Goal: Task Accomplishment & Management: Use online tool/utility

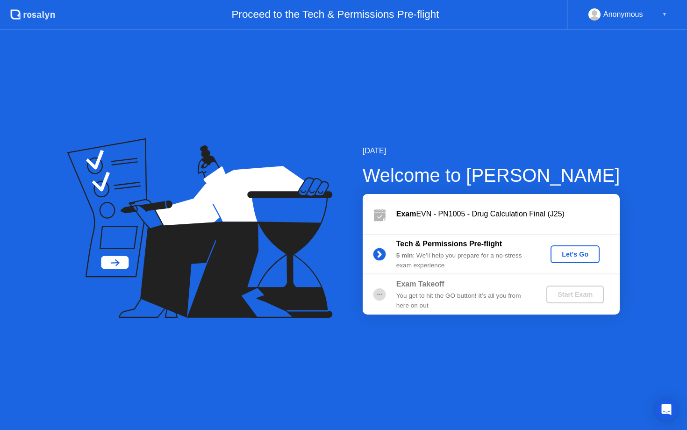
click at [556, 254] on div "Let's Go" at bounding box center [575, 253] width 42 height 7
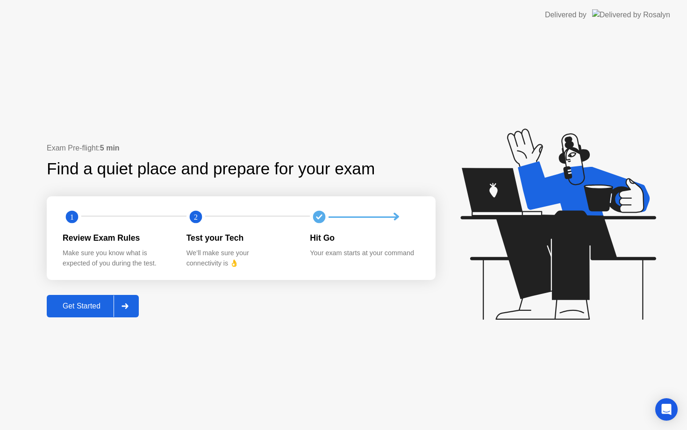
click at [69, 309] on div "Get Started" at bounding box center [82, 306] width 64 height 8
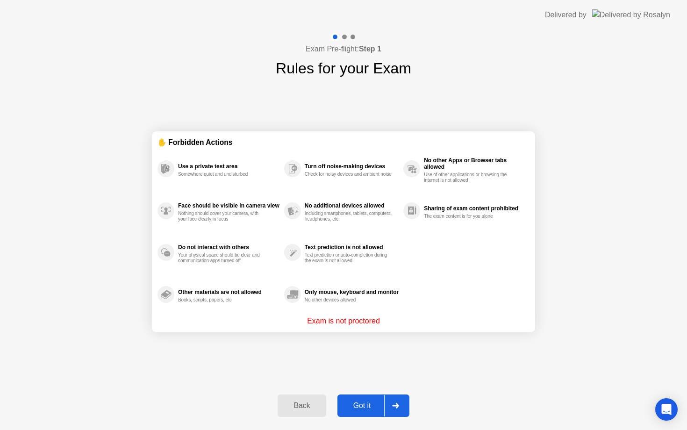
click at [365, 401] on div "Got it" at bounding box center [362, 405] width 44 height 8
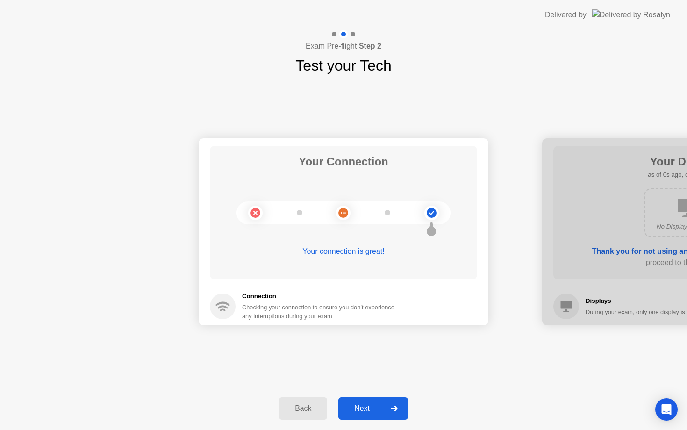
click at [370, 408] on div "Next" at bounding box center [362, 408] width 42 height 8
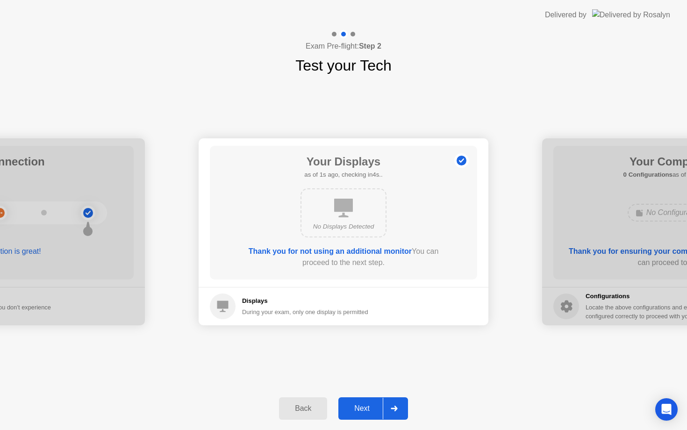
click at [370, 408] on div "Next" at bounding box center [362, 408] width 42 height 8
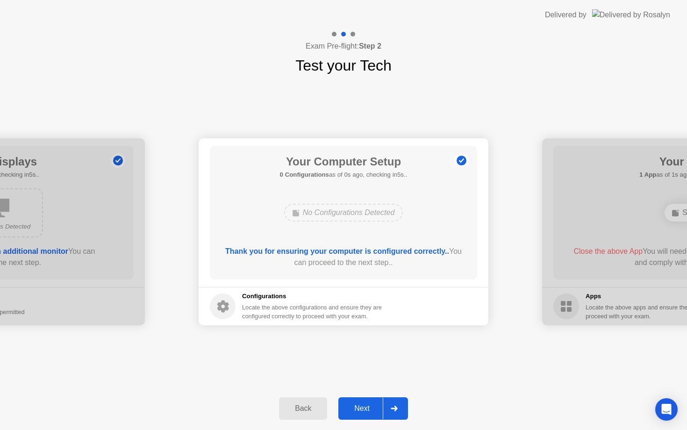
click at [370, 408] on div "Next" at bounding box center [362, 408] width 42 height 8
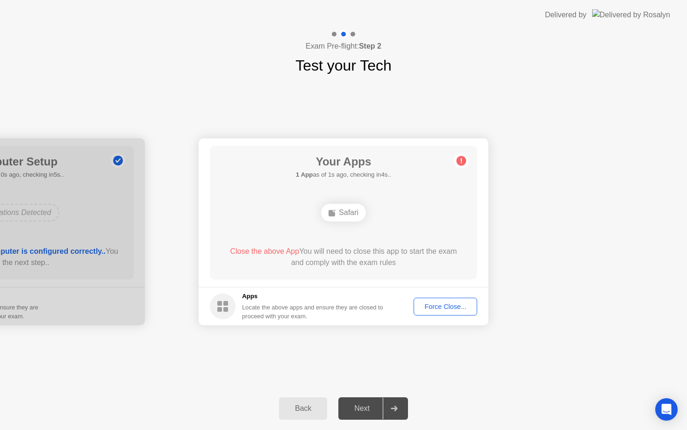
click at [437, 305] on div "Force Close..." at bounding box center [445, 306] width 57 height 7
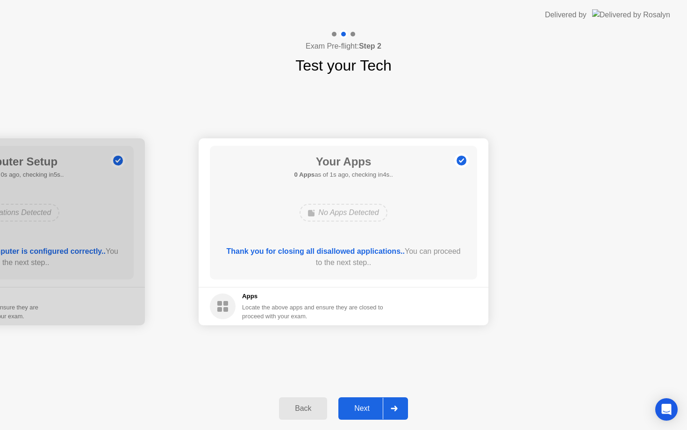
click at [363, 412] on div "Next" at bounding box center [362, 408] width 42 height 8
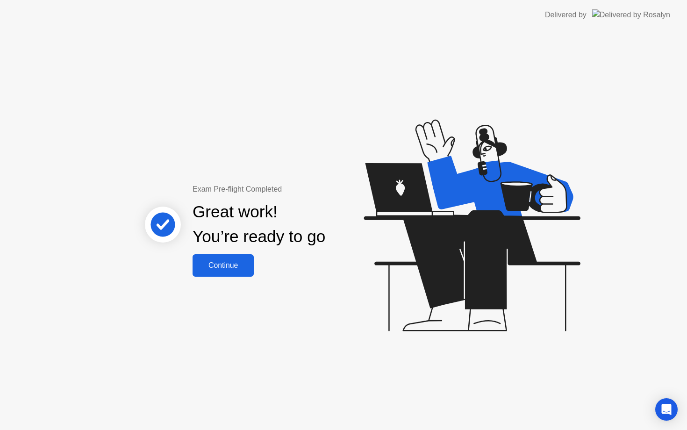
click at [238, 268] on div "Continue" at bounding box center [223, 265] width 56 height 8
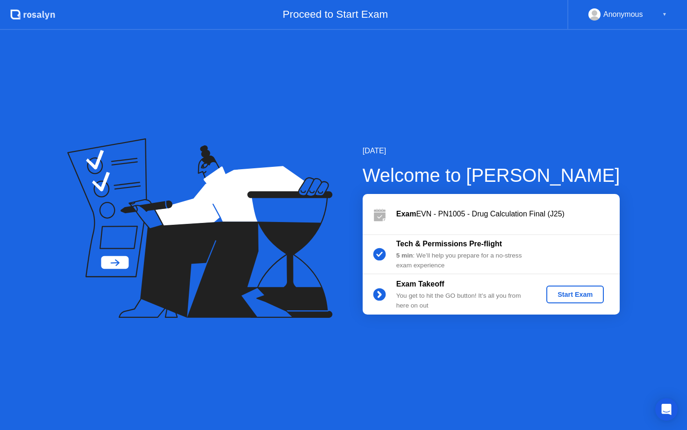
click at [562, 291] on div "Start Exam" at bounding box center [575, 294] width 50 height 7
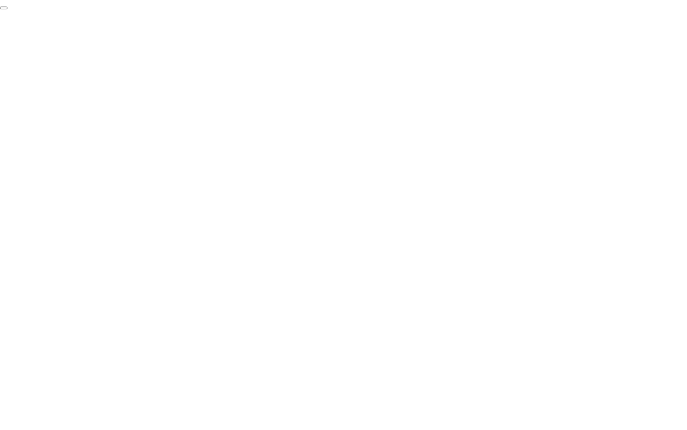
click div "End Proctoring Session"
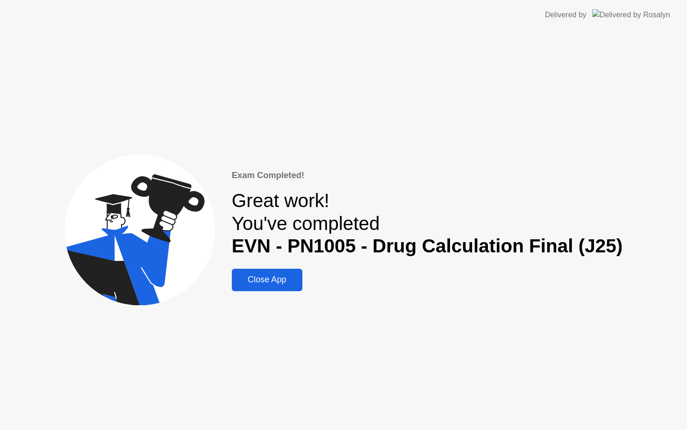
click at [274, 278] on div "Close App" at bounding box center [267, 280] width 65 height 10
